Goal: Information Seeking & Learning: Learn about a topic

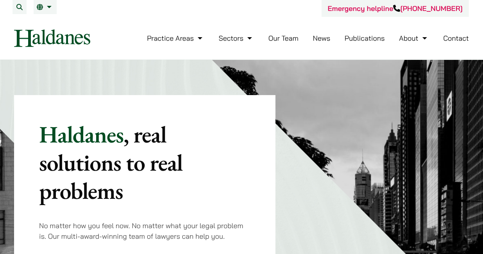
click at [276, 36] on link "Our Team" at bounding box center [284, 38] width 30 height 9
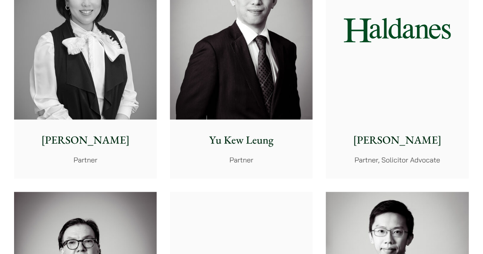
scroll to position [666, 0]
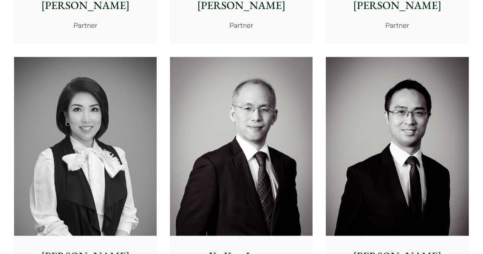
click at [393, 117] on img at bounding box center [397, 146] width 143 height 179
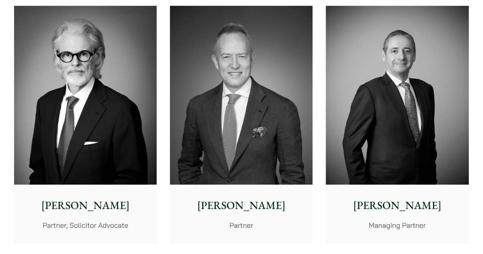
scroll to position [313, 0]
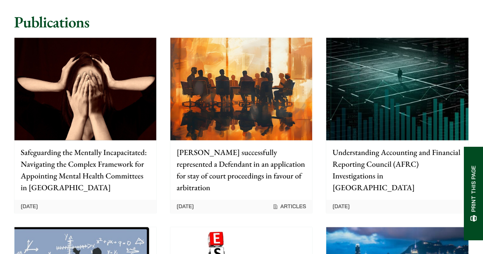
scroll to position [695, 0]
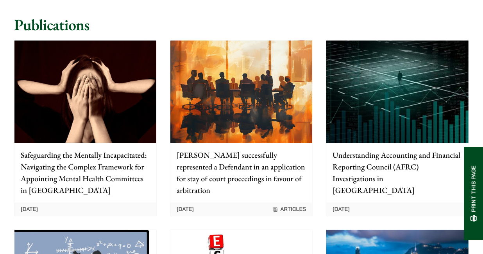
click at [54, 149] on p "Safeguarding the Mentally Incapacitated: Navigating the Complex Framework for A…" at bounding box center [85, 172] width 129 height 47
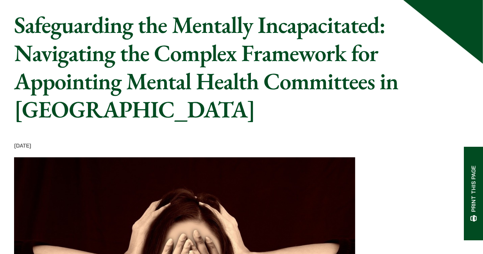
scroll to position [29, 0]
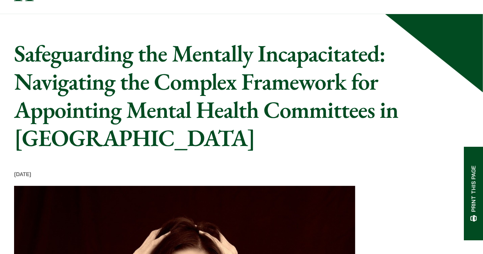
click at [119, 89] on h1 "Safeguarding the Mentally Incapacitated: Navigating the Complex Framework for A…" at bounding box center [212, 95] width 396 height 113
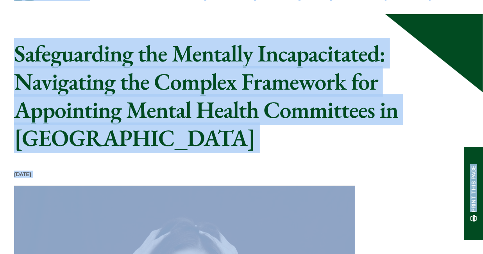
copy body "Skip to content Practice Areas Antitrust and Competition Law Civil Litigation &…"
